Goal: Check status: Check status

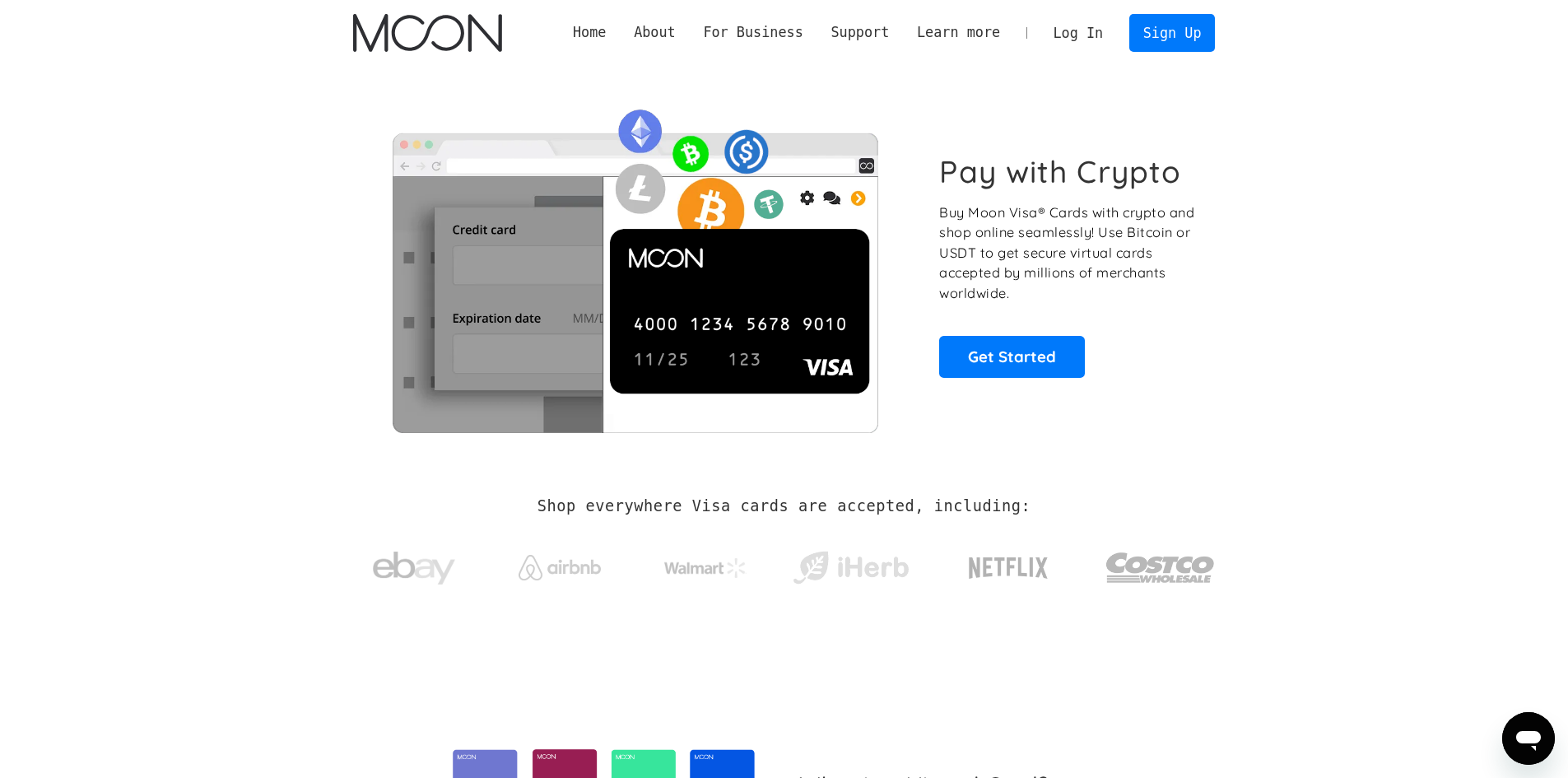
click at [1075, 39] on link "Log In" at bounding box center [1078, 33] width 77 height 37
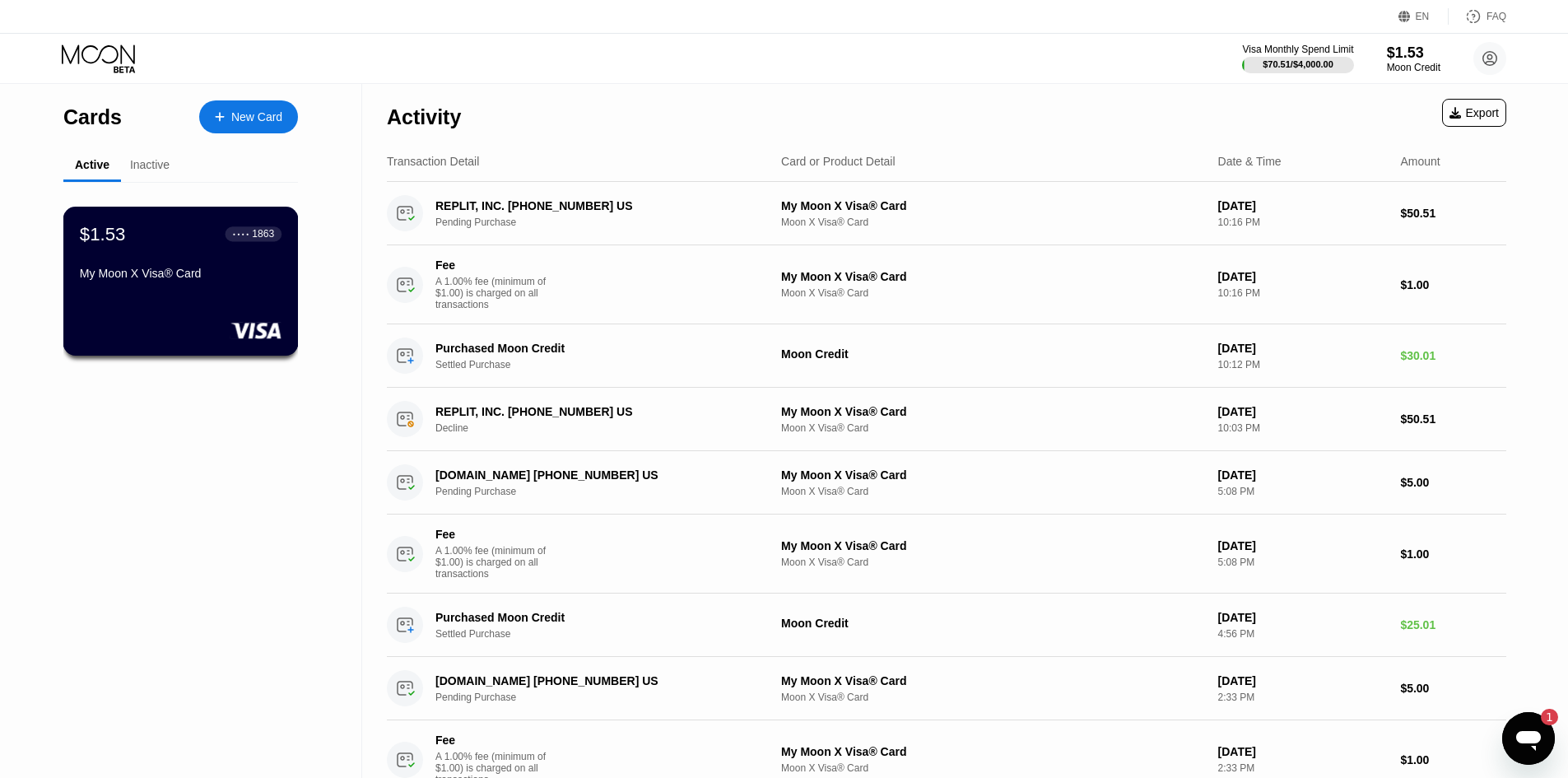
click at [150, 269] on div "$1.53 ● ● ● ● 1863 My Moon X Visa® Card" at bounding box center [181, 254] width 202 height 63
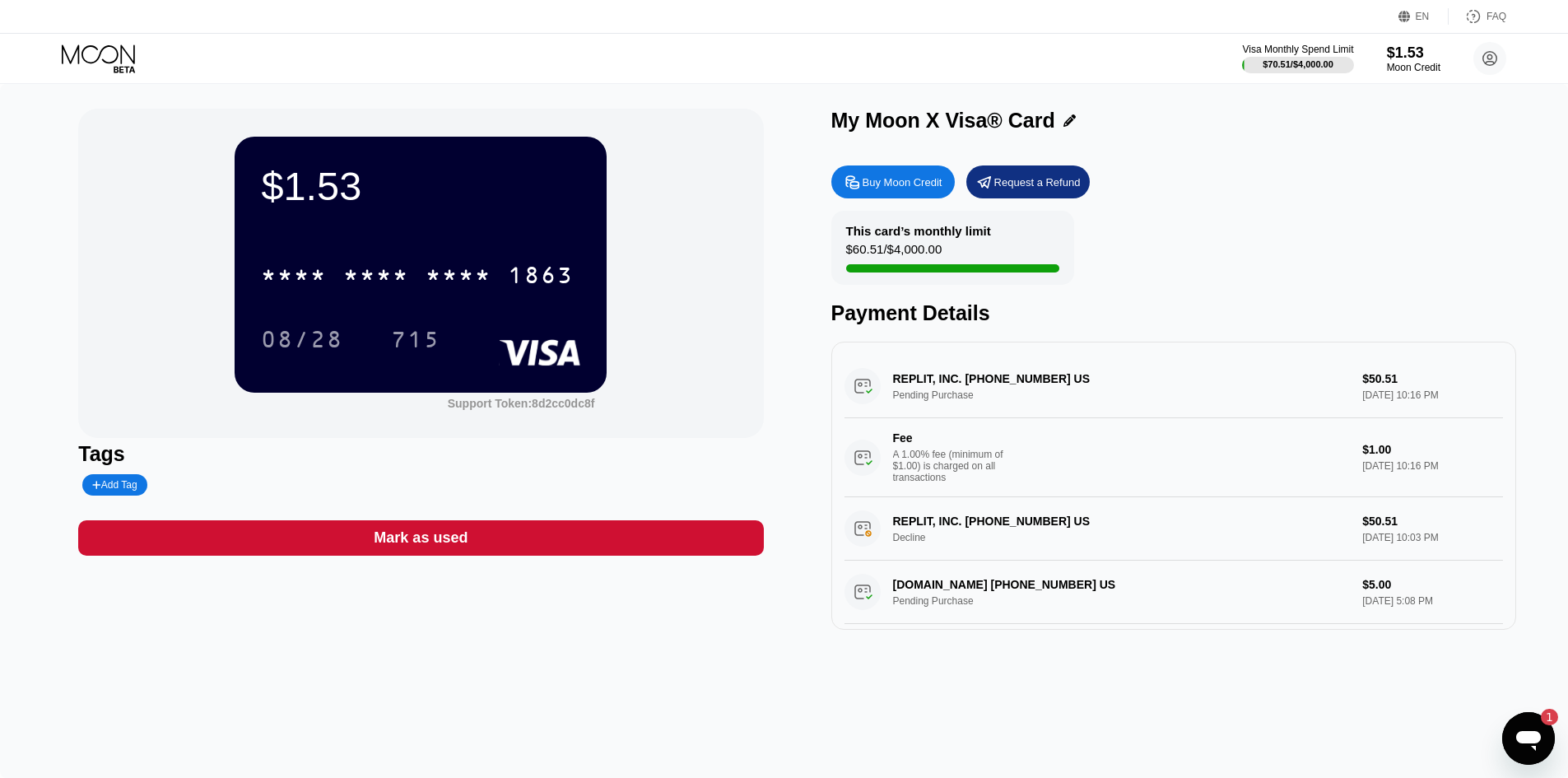
drag, startPoint x: 940, startPoint y: 389, endPoint x: 1007, endPoint y: 400, distance: 67.9
click at [1007, 400] on div "REPLIT, INC. +16282002281 US Pending Purchase $50.51 Sep 19, 2025 10:16 PM Fee …" at bounding box center [1174, 425] width 659 height 142
click at [937, 400] on div "REPLIT, INC. +16282002281 US Pending Purchase $50.51 Sep 19, 2025 10:16 PM Fee …" at bounding box center [1174, 425] width 659 height 142
